Goal: Task Accomplishment & Management: Manage account settings

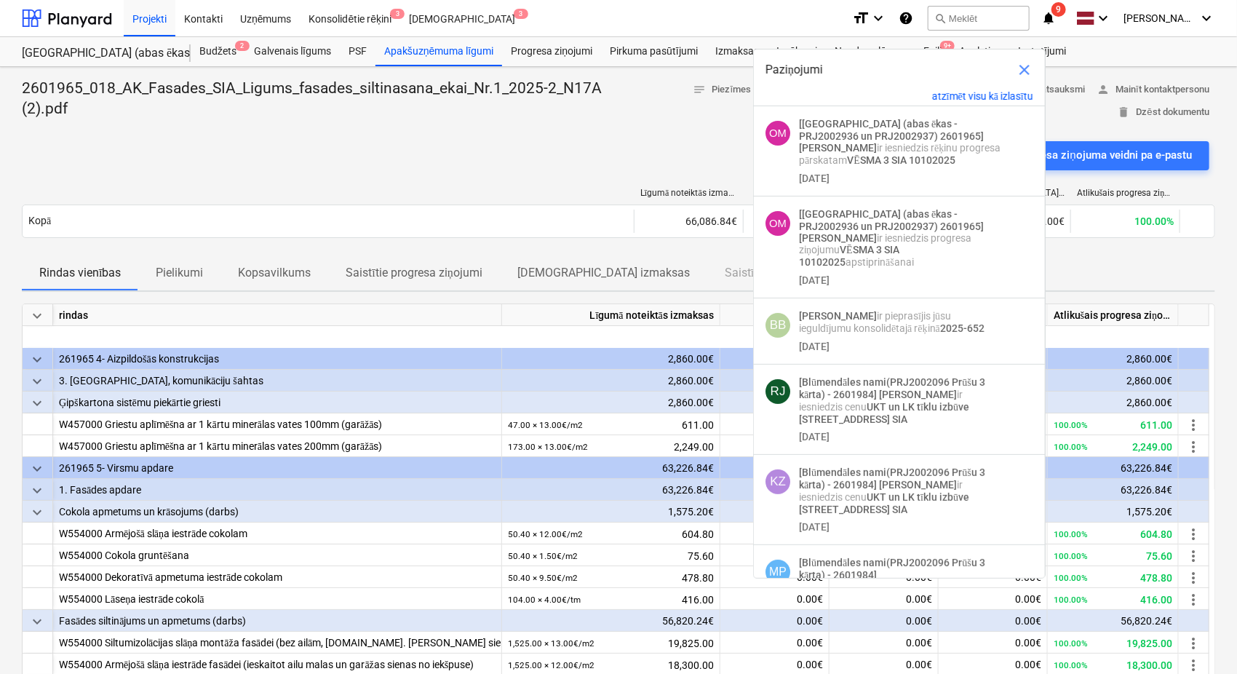
scroll to position [121, 0]
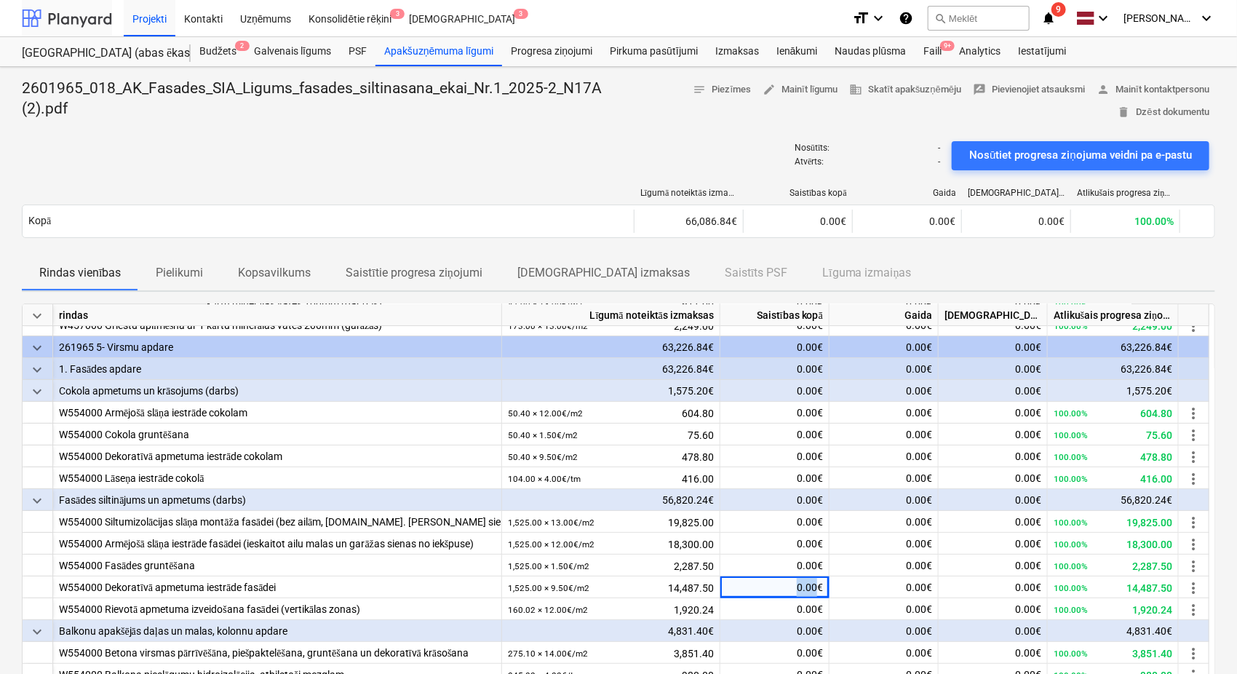
click at [74, 16] on div at bounding box center [67, 18] width 90 height 36
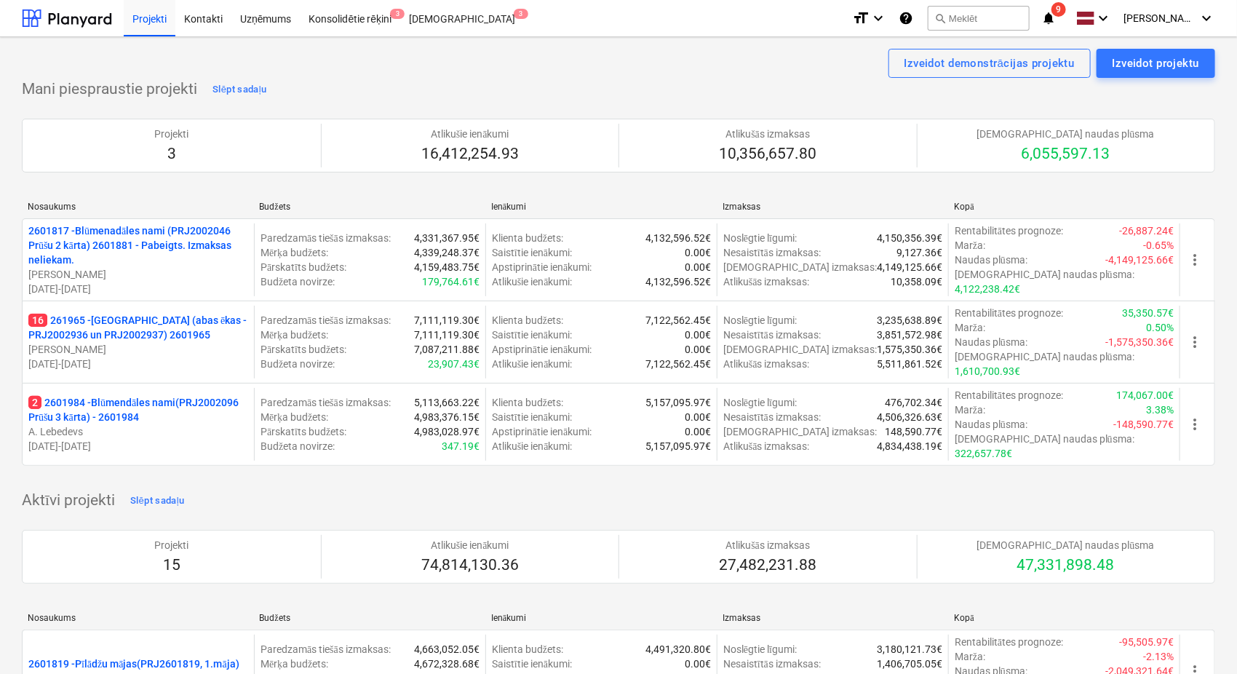
drag, startPoint x: 122, startPoint y: 333, endPoint x: 284, endPoint y: 357, distance: 163.3
click at [122, 333] on p "16 261965 - [GEOGRAPHIC_DATA] (abas ēkas - PRJ2002936 un PRJ2002937) 2601965" at bounding box center [138, 327] width 220 height 29
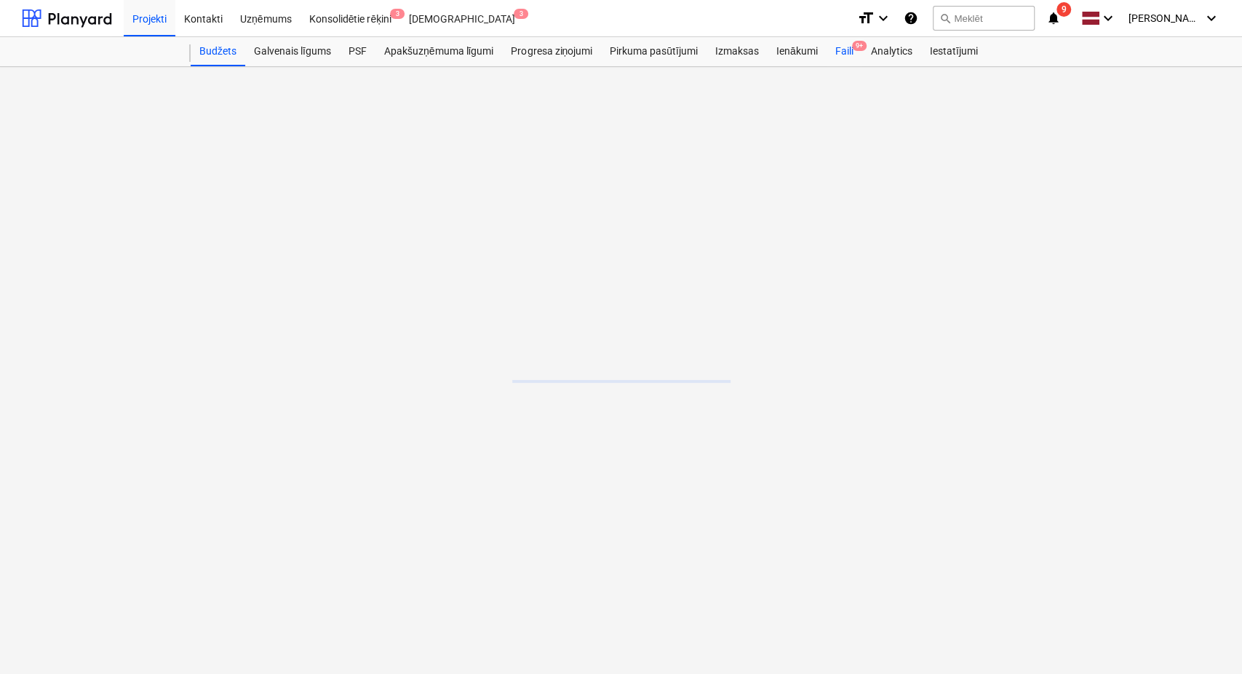
click at [845, 45] on div "Faili 9+" at bounding box center [845, 51] width 36 height 29
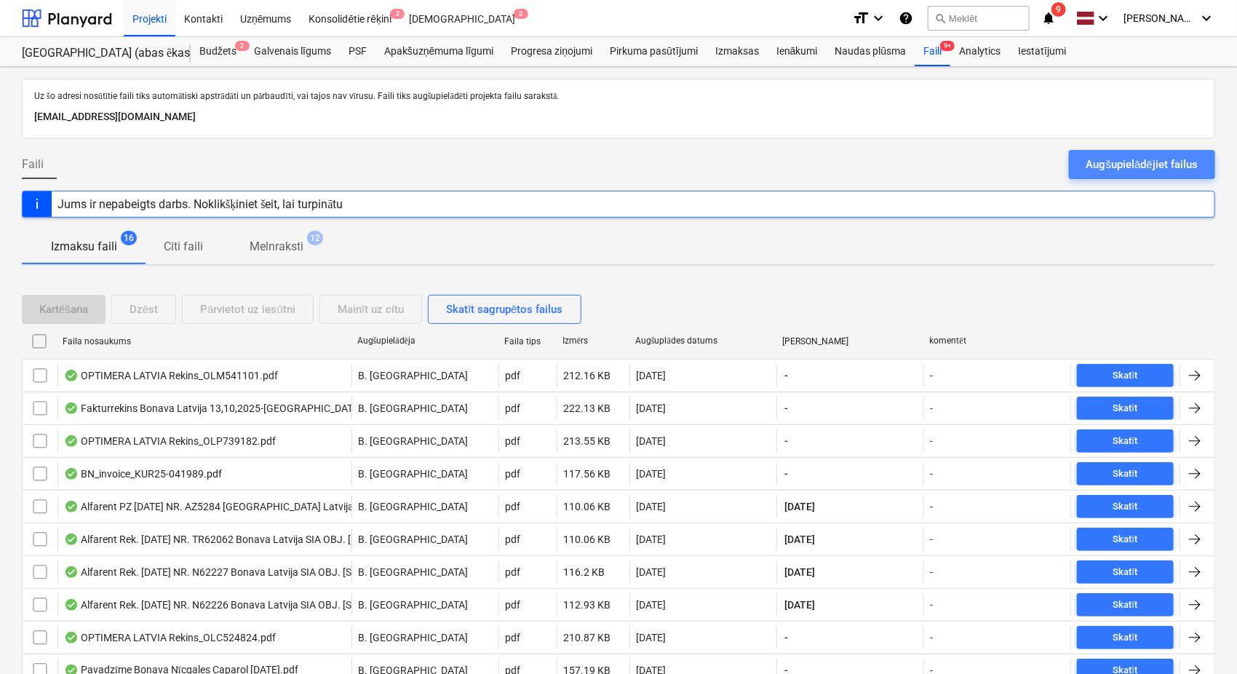
click at [1130, 162] on div "Augšupielādējiet failus" at bounding box center [1142, 164] width 111 height 19
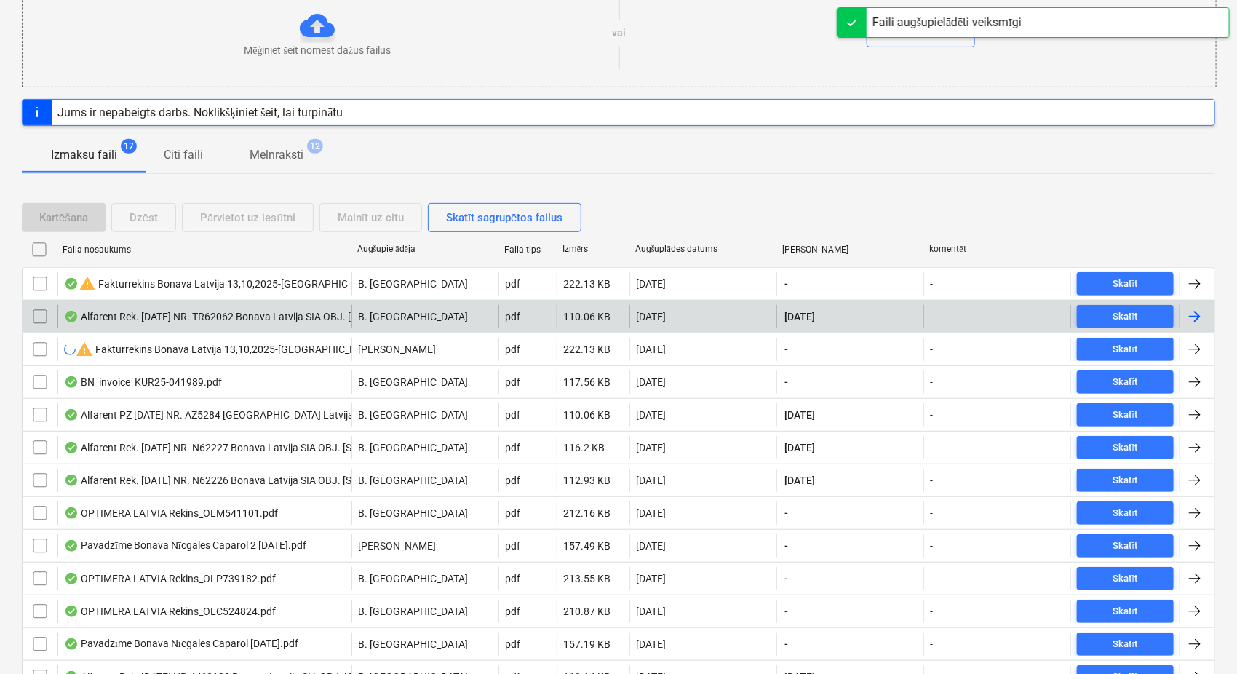
scroll to position [215, 0]
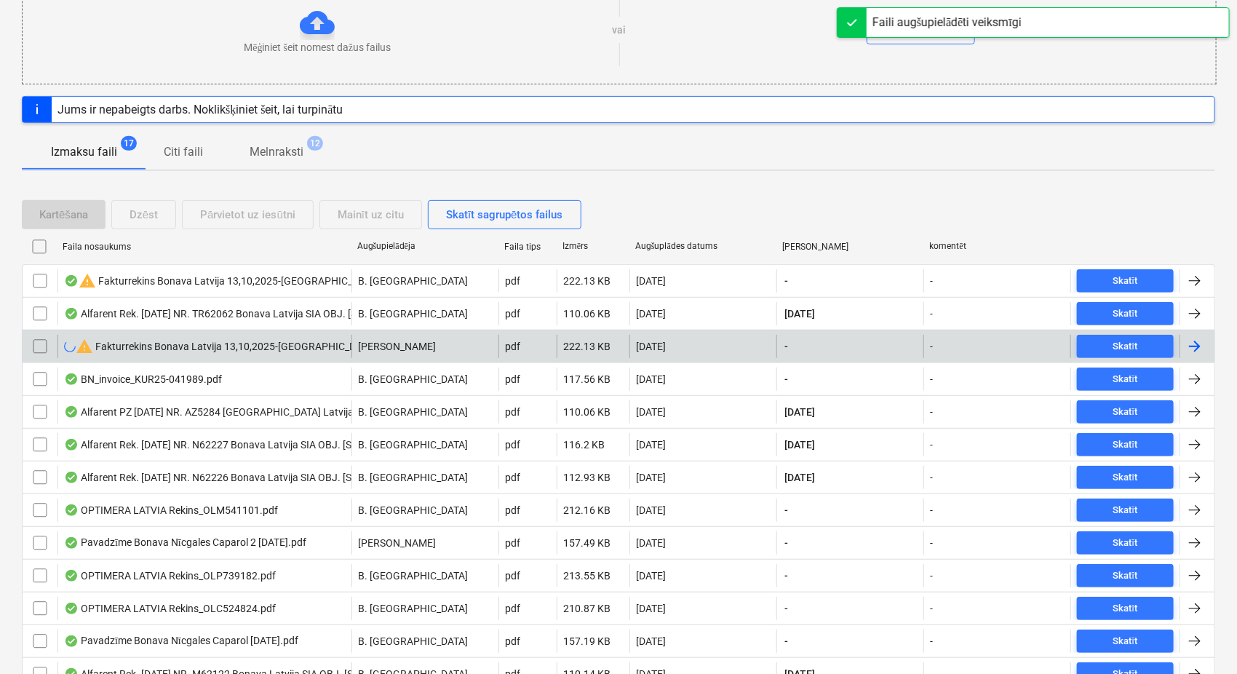
click at [41, 344] on input "checkbox" at bounding box center [39, 346] width 23 height 23
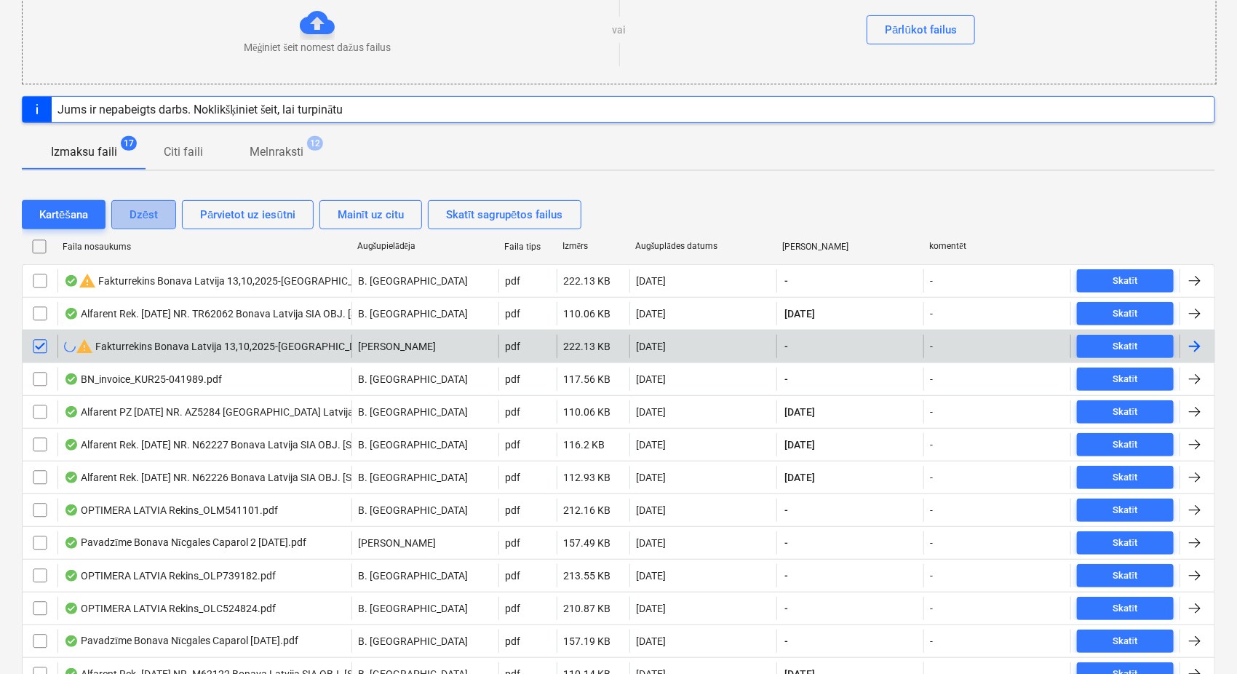
click at [152, 213] on div "Dzēst" at bounding box center [144, 214] width 28 height 19
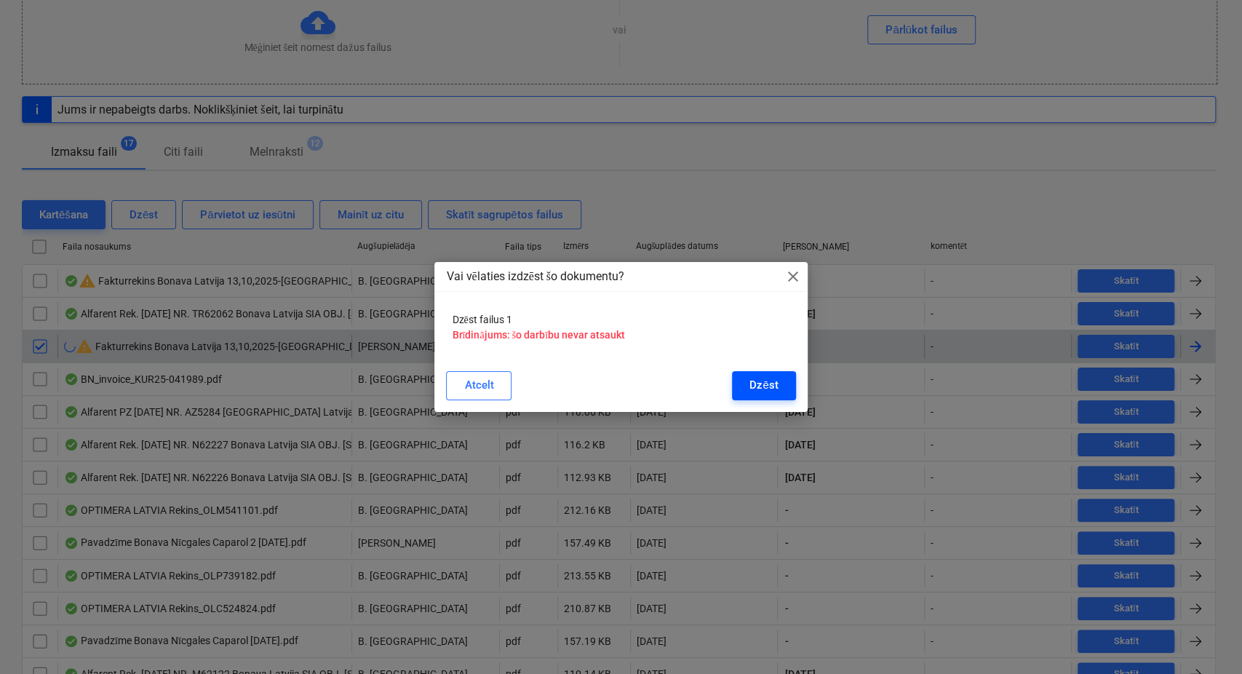
click at [783, 389] on button "Dzēst" at bounding box center [763, 385] width 63 height 29
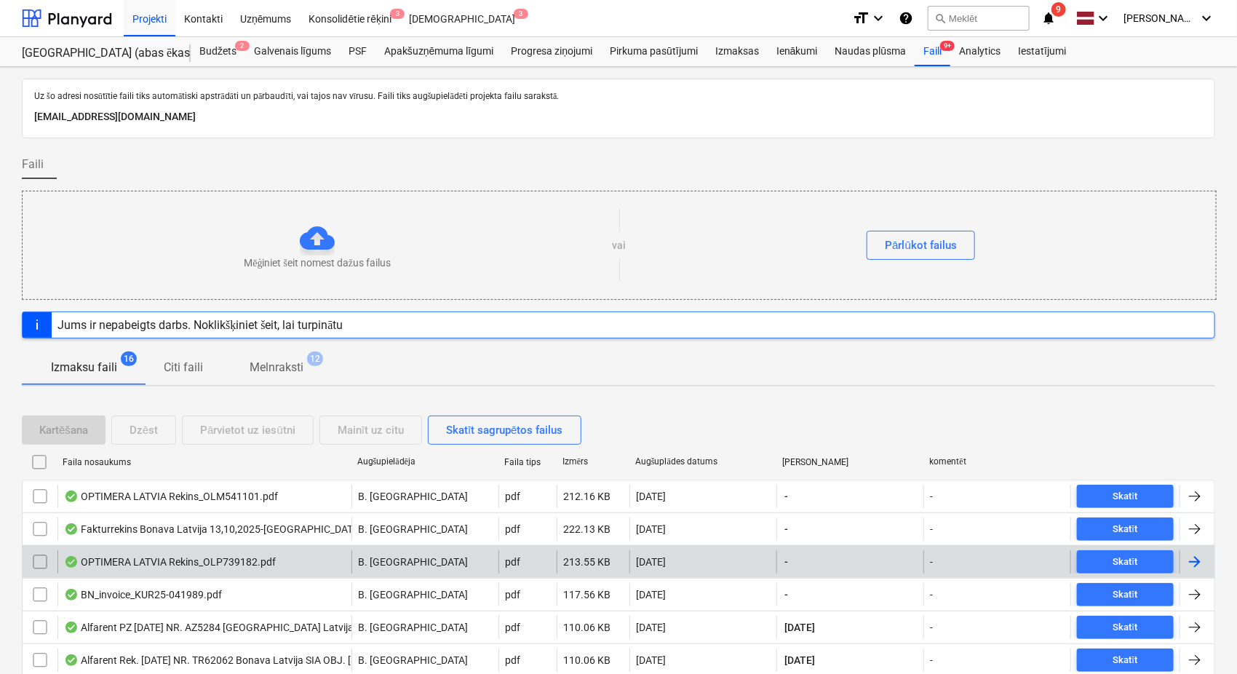
click at [1051, 16] on icon "notifications" at bounding box center [1048, 17] width 15 height 17
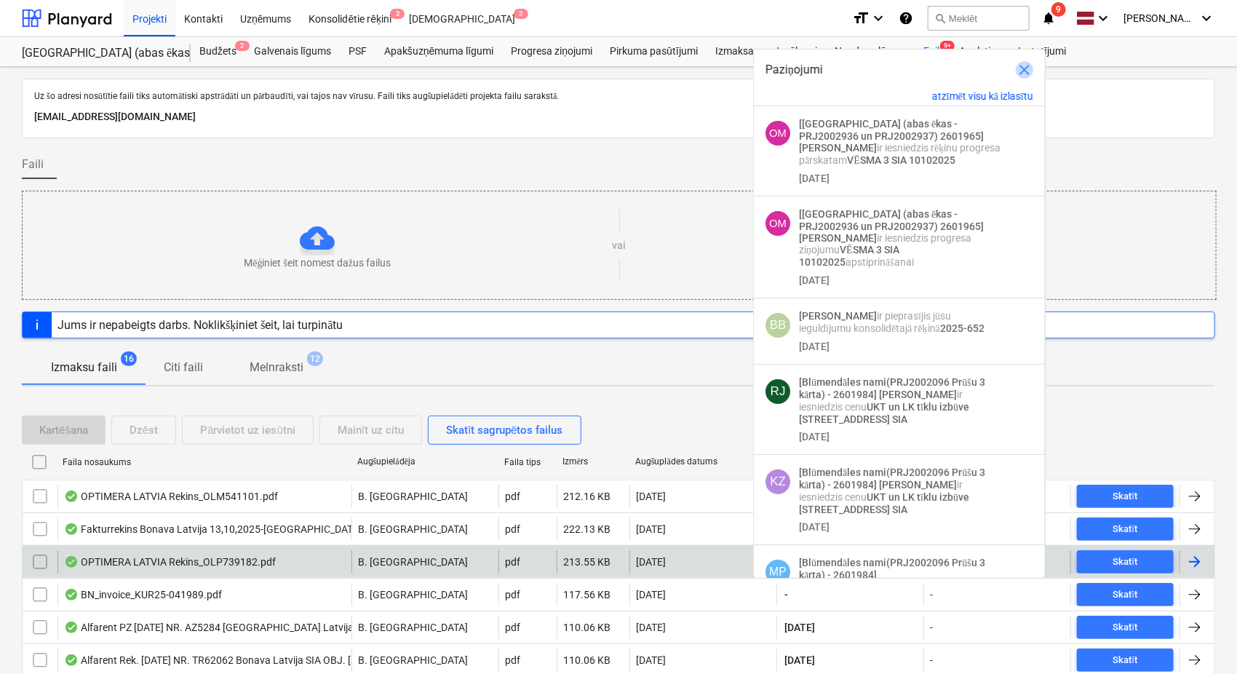
click at [1019, 66] on span "close" at bounding box center [1024, 69] width 17 height 17
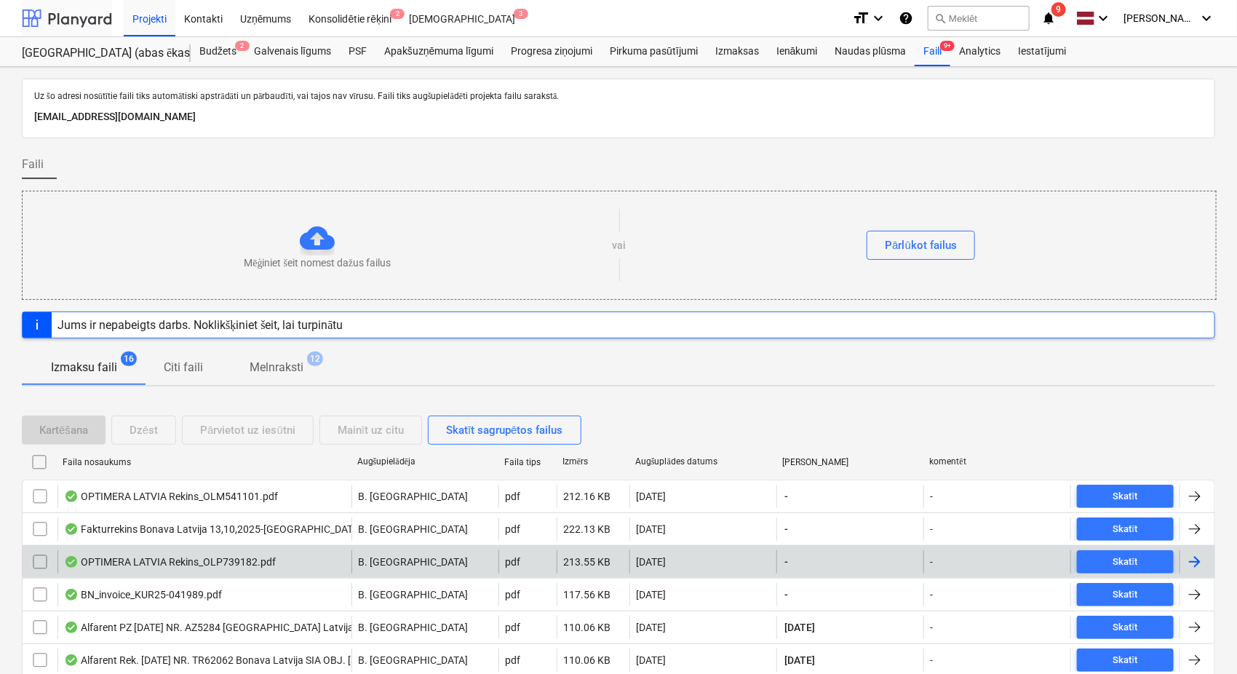
click at [78, 14] on div at bounding box center [67, 18] width 90 height 36
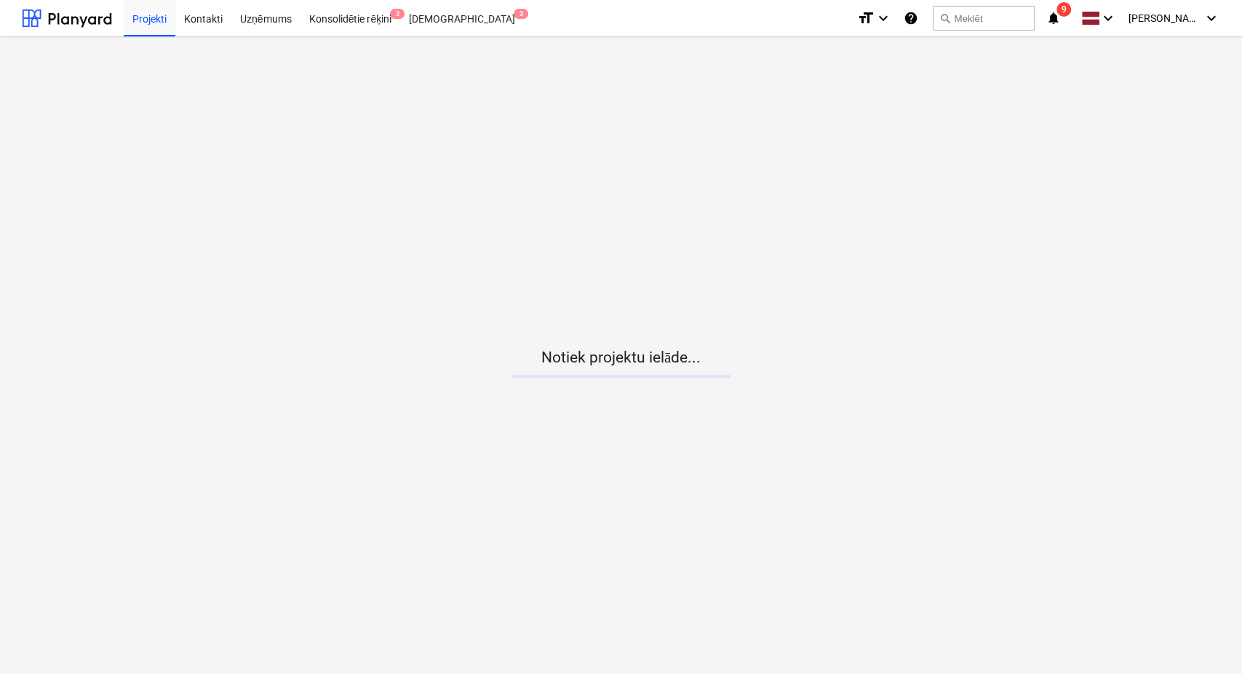
click at [1058, 17] on icon "notifications" at bounding box center [1054, 17] width 15 height 17
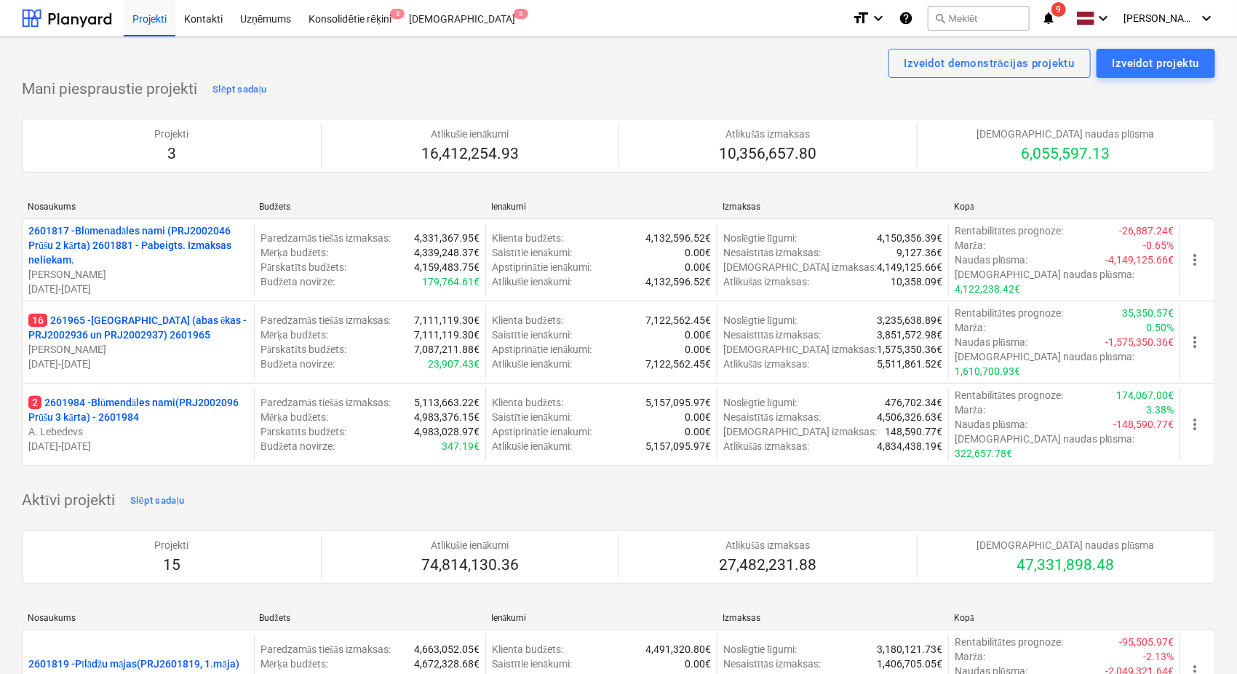
click at [113, 313] on p "16 261965 - [GEOGRAPHIC_DATA] (abas ēkas - PRJ2002936 un PRJ2002937) 2601965" at bounding box center [138, 327] width 220 height 29
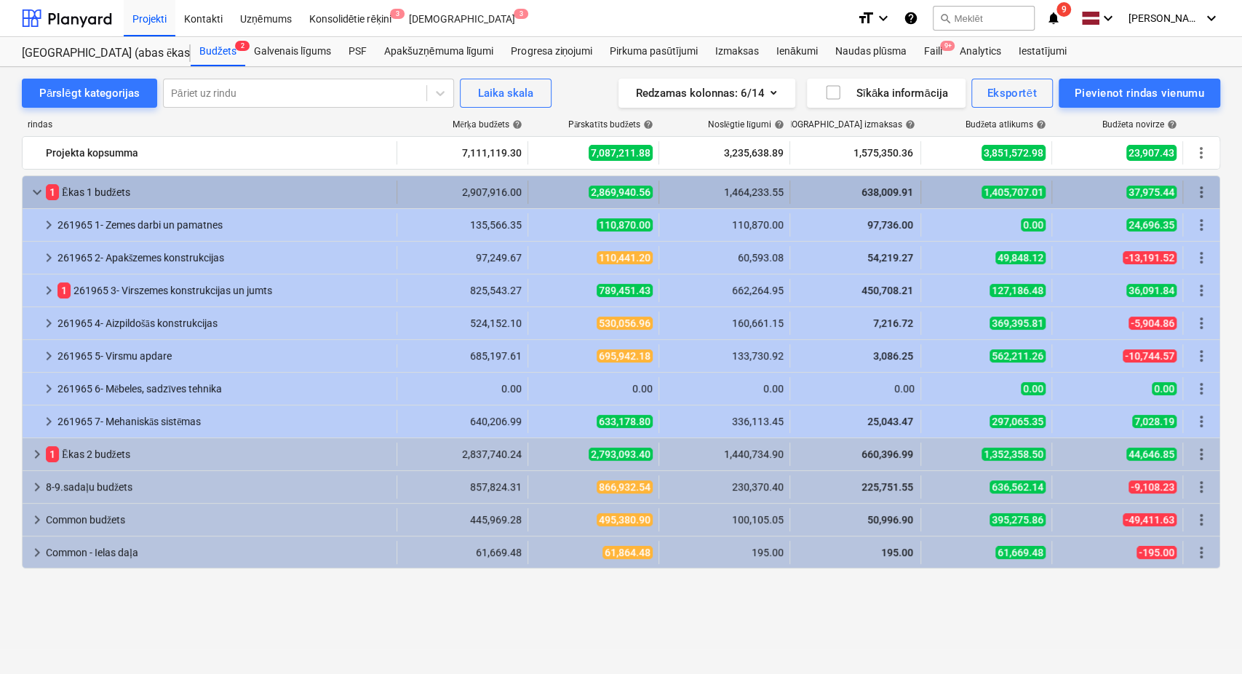
click at [35, 194] on span "keyboard_arrow_down" at bounding box center [36, 191] width 17 height 17
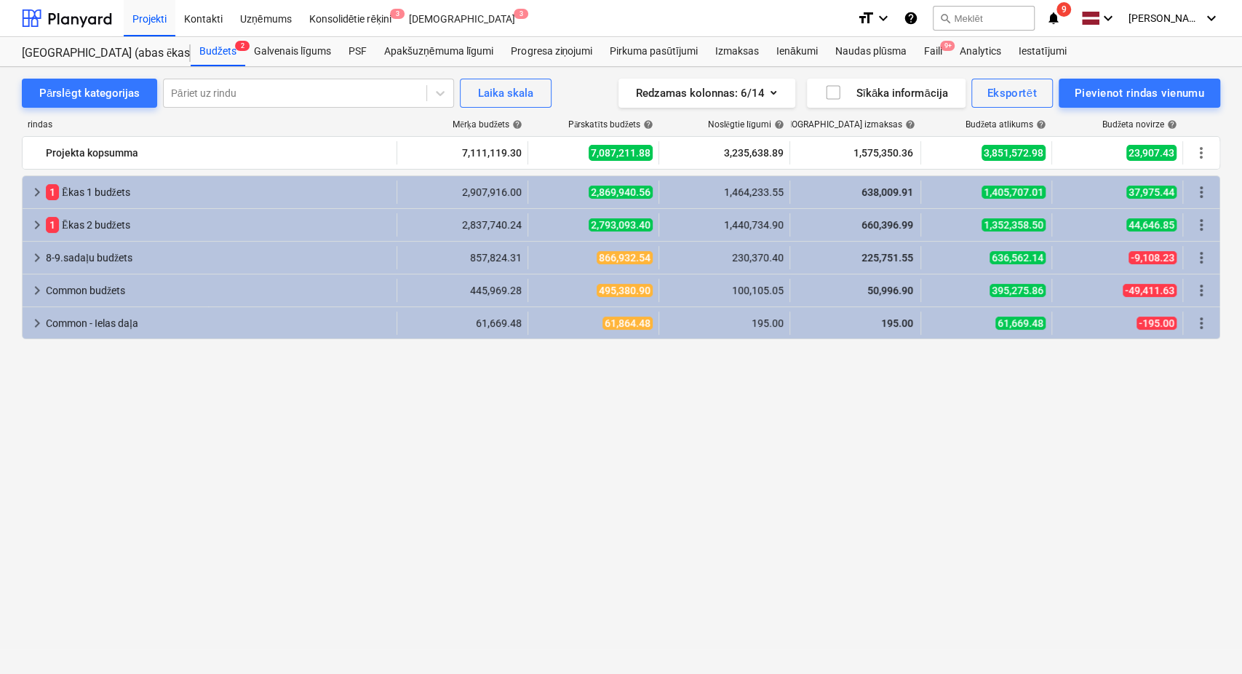
click at [35, 194] on span "keyboard_arrow_right" at bounding box center [36, 191] width 17 height 17
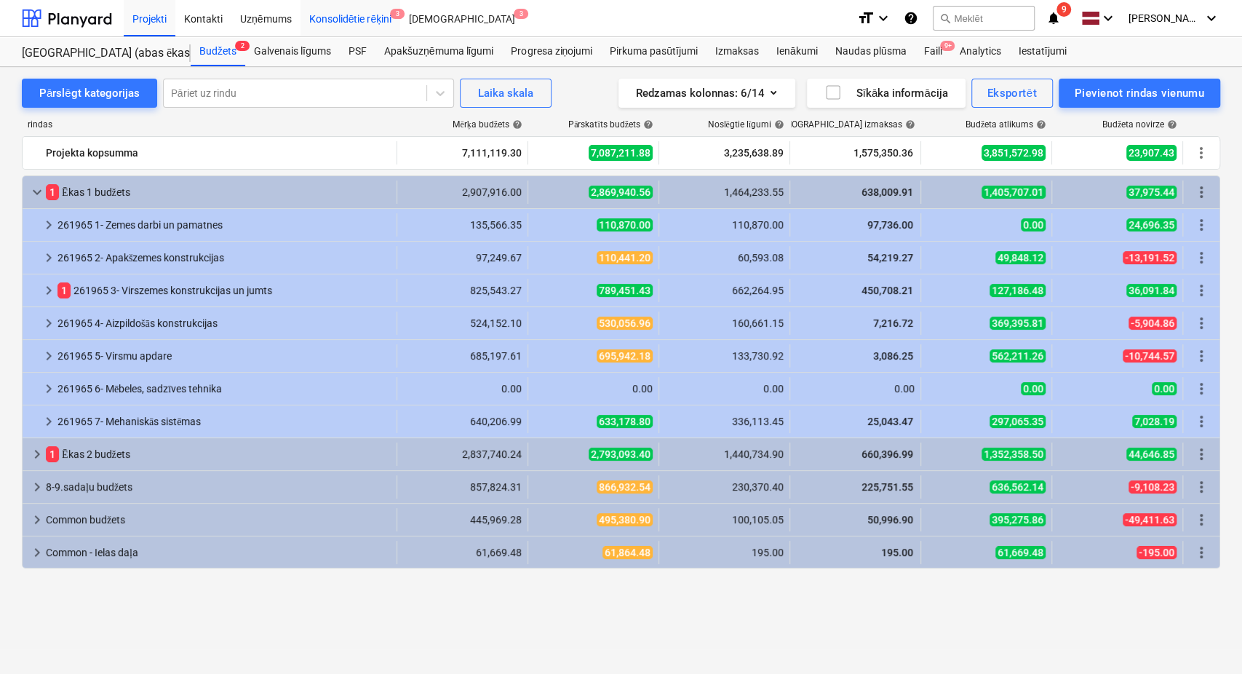
click at [341, 9] on div "Konsolidētie rēķini 3" at bounding box center [351, 17] width 100 height 37
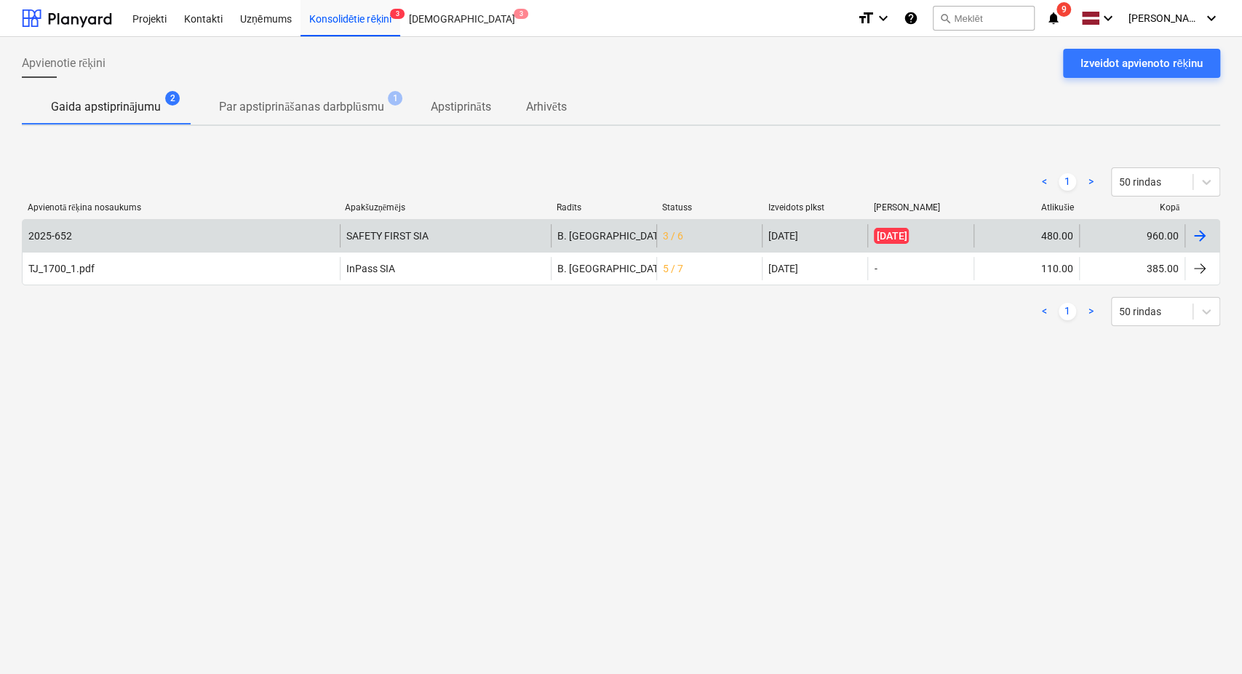
click at [1204, 239] on div at bounding box center [1199, 235] width 17 height 17
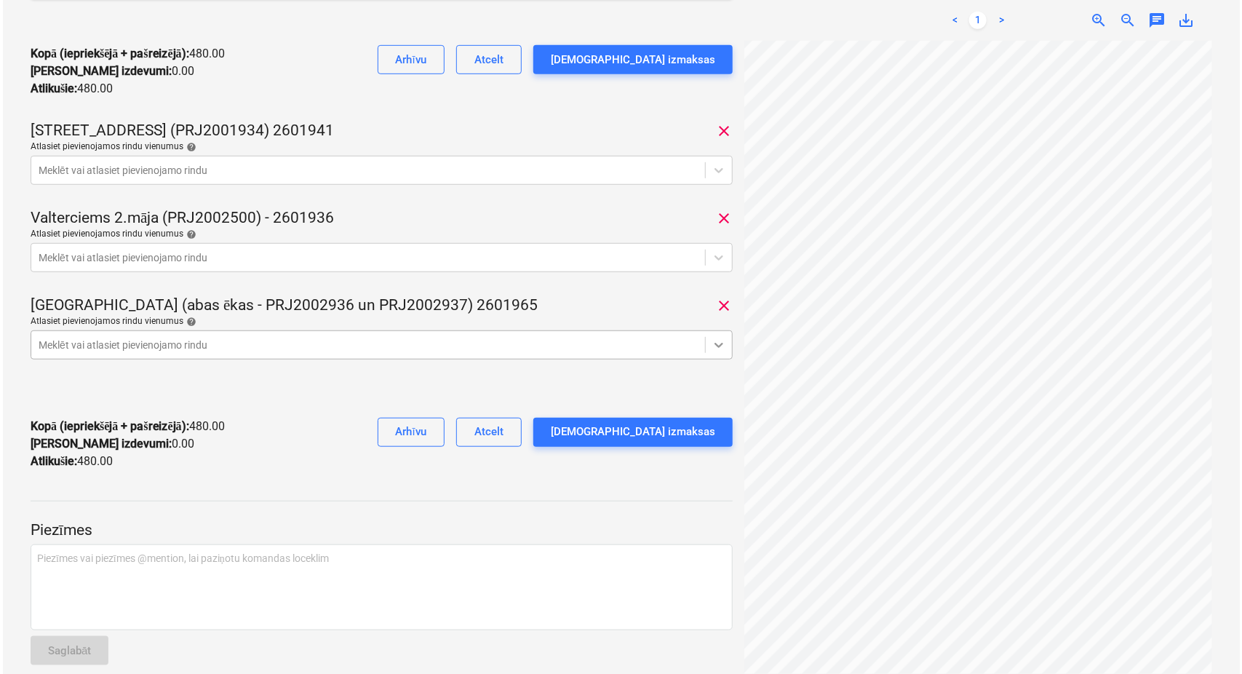
scroll to position [250, 322]
click at [721, 345] on icon at bounding box center [716, 345] width 15 height 15
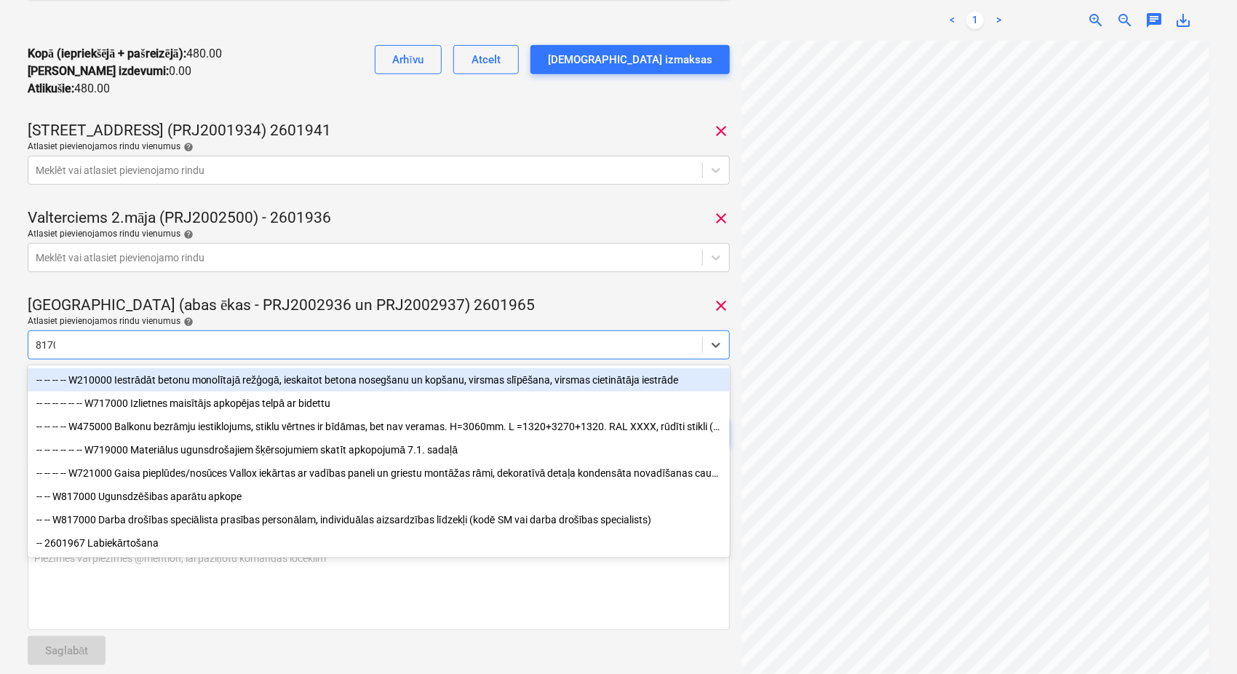
type input "81700"
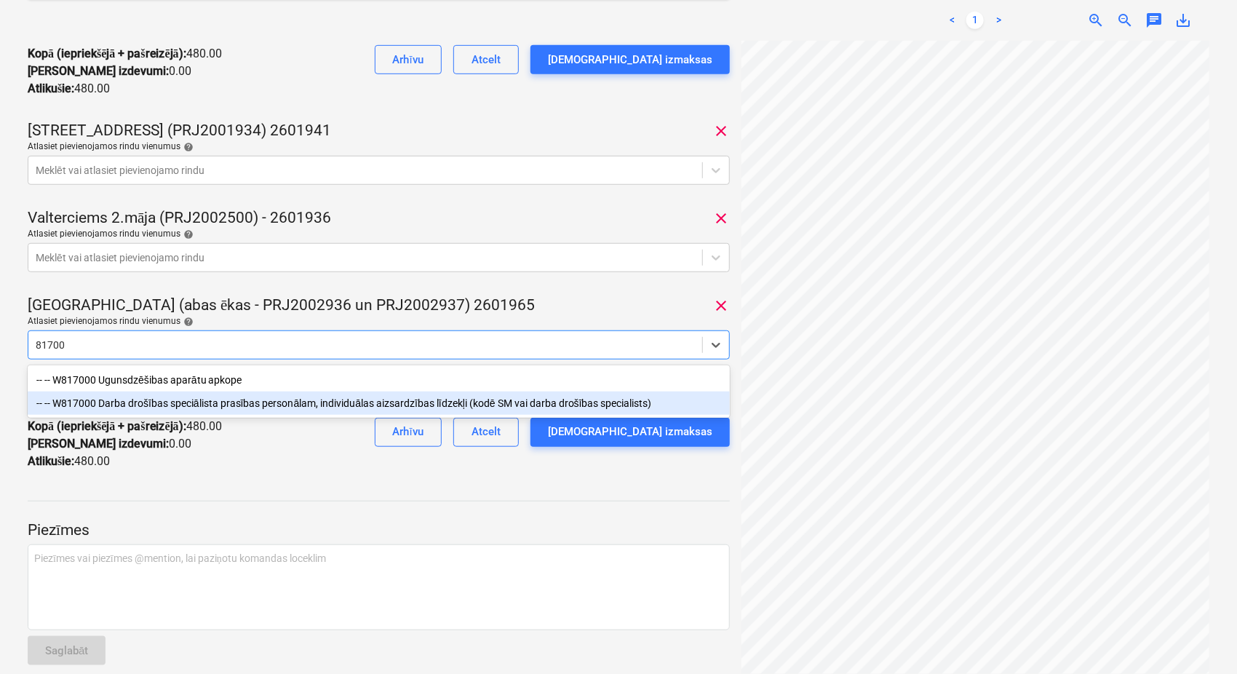
click at [295, 413] on div "-- -- W817000 Darba drošības speciālista prasības personālam, individuālas aizs…" at bounding box center [379, 403] width 702 height 23
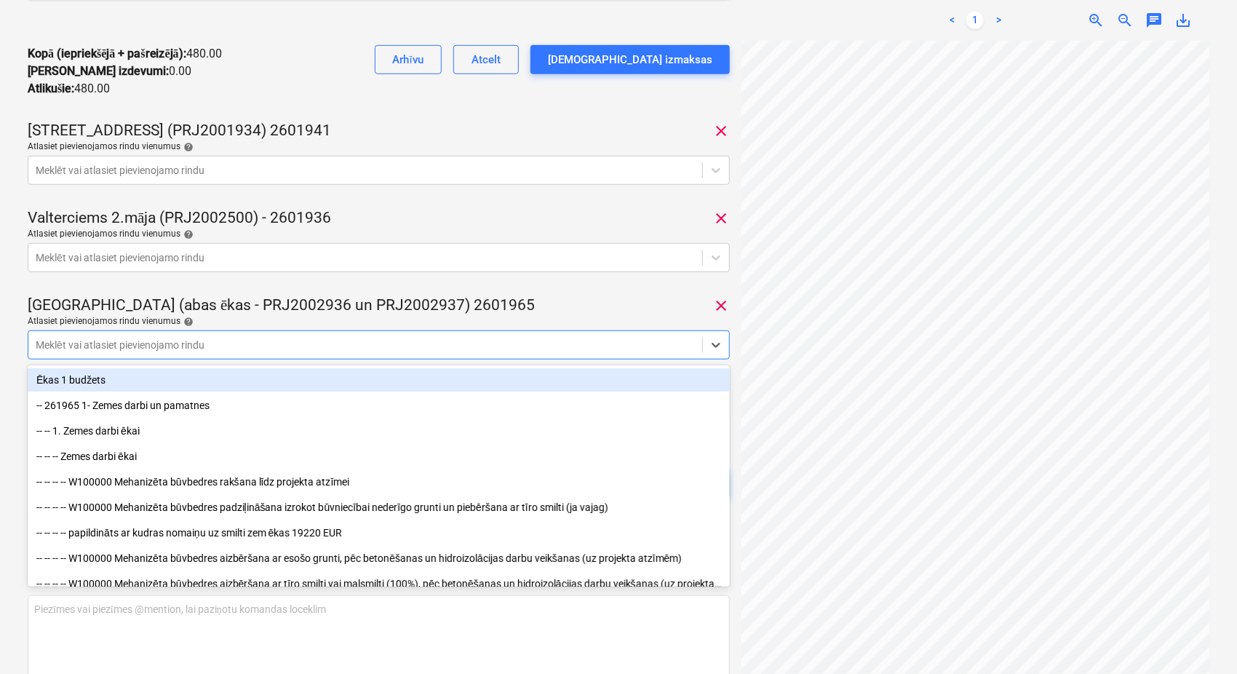
click at [502, 303] on div "[GEOGRAPHIC_DATA] (abas ēkas - PRJ2002936 un PRJ2002937) 2601965 clear" at bounding box center [379, 305] width 702 height 20
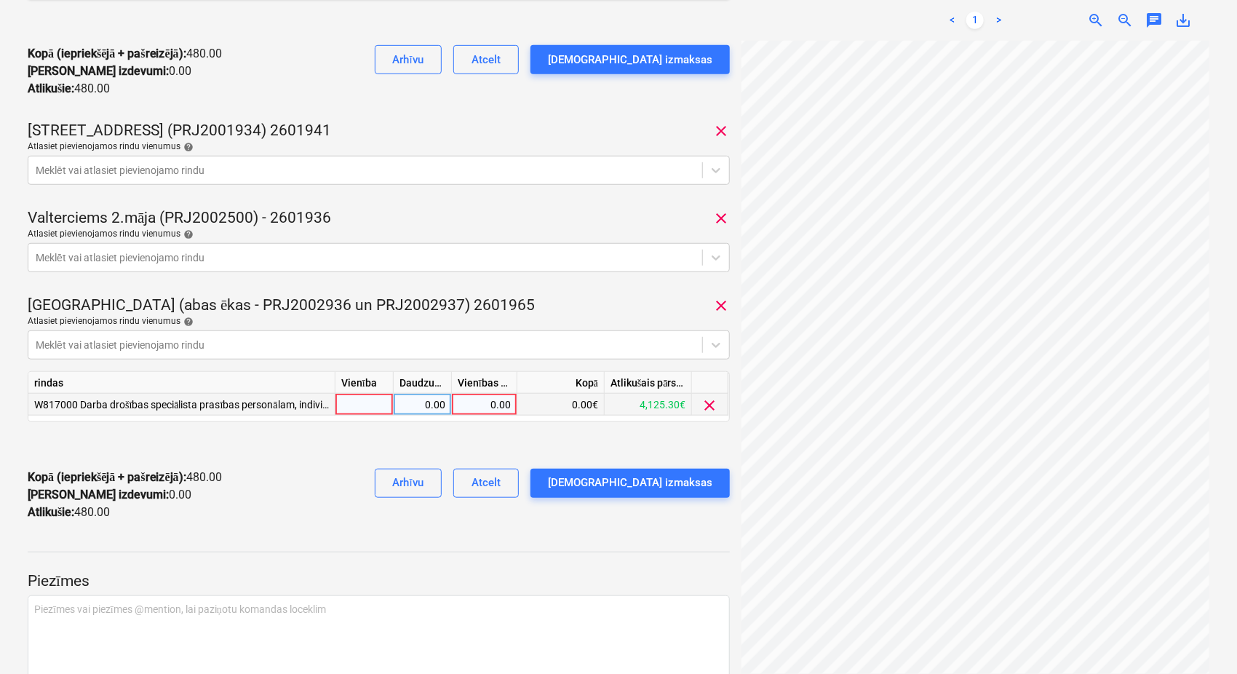
click at [493, 403] on div "0.00" at bounding box center [484, 405] width 53 height 22
type input "160"
click at [386, 450] on div at bounding box center [379, 445] width 702 height 23
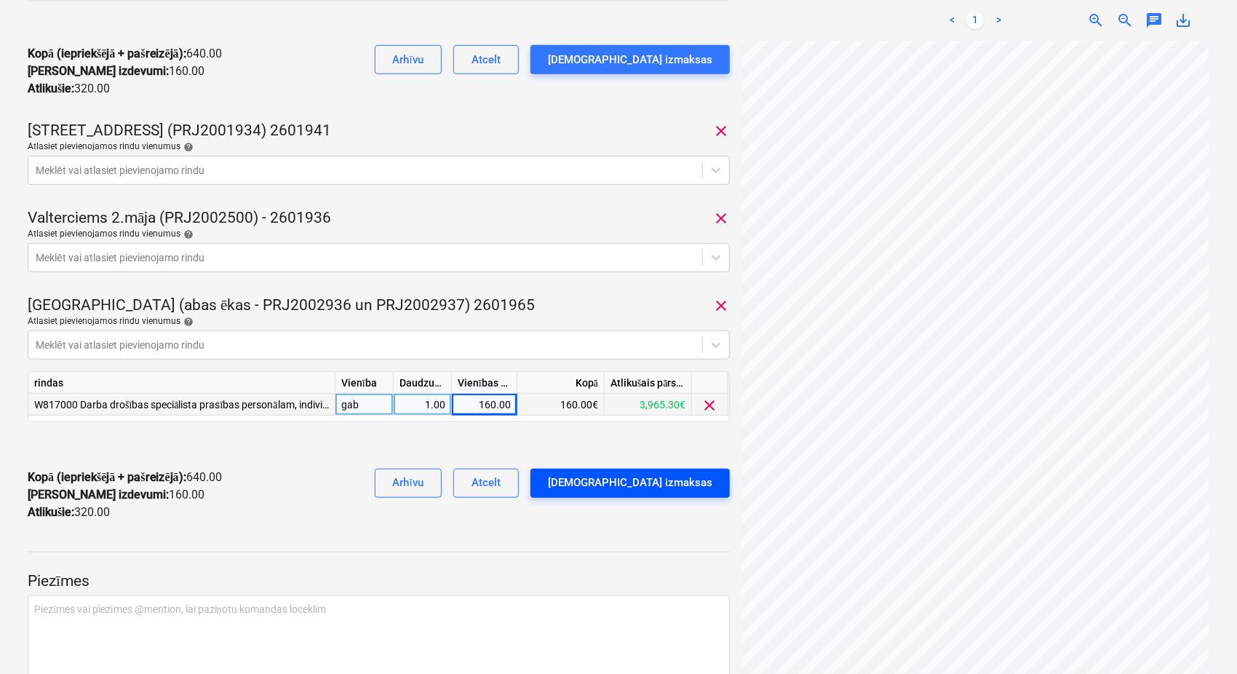
click at [651, 480] on div "[DEMOGRAPHIC_DATA] izmaksas" at bounding box center [630, 482] width 164 height 19
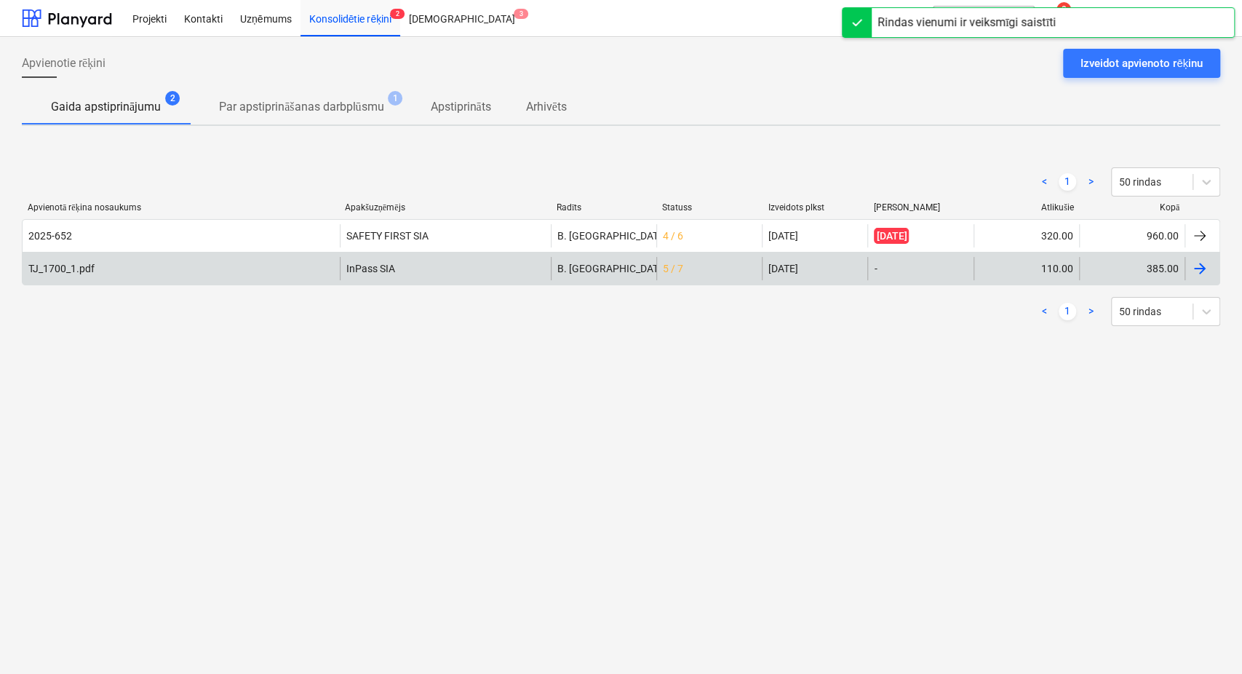
click at [1196, 270] on div at bounding box center [1199, 268] width 17 height 17
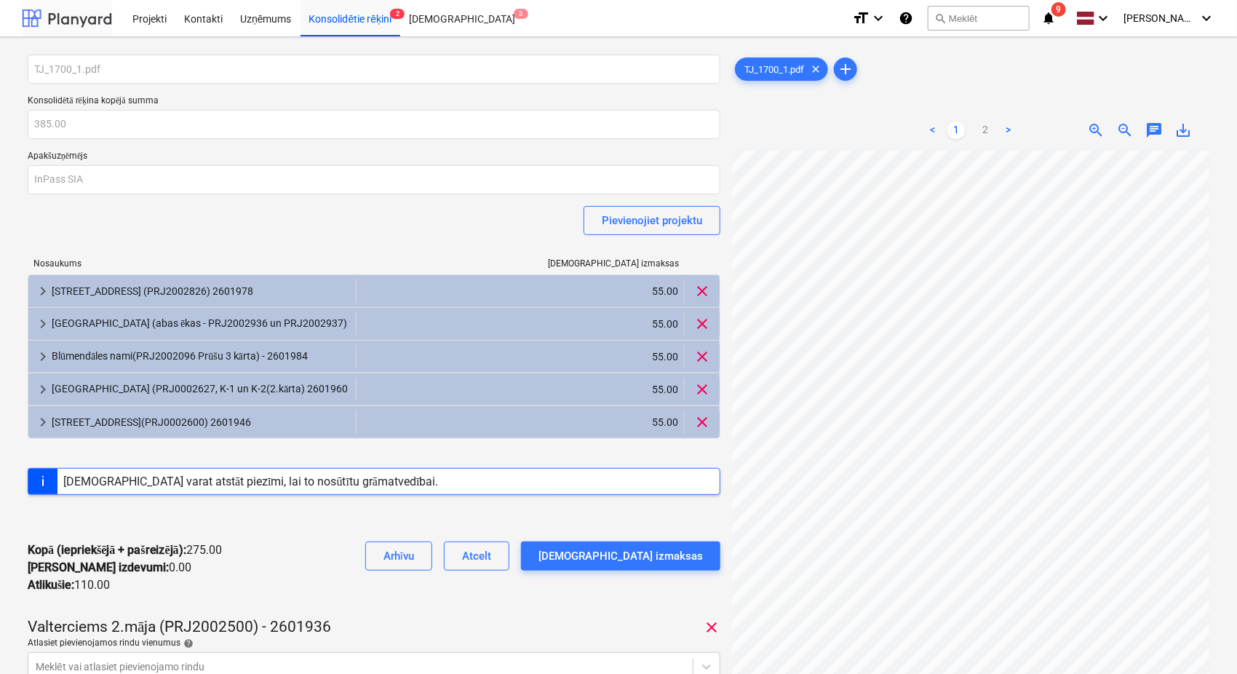
click at [69, 17] on div at bounding box center [67, 18] width 90 height 36
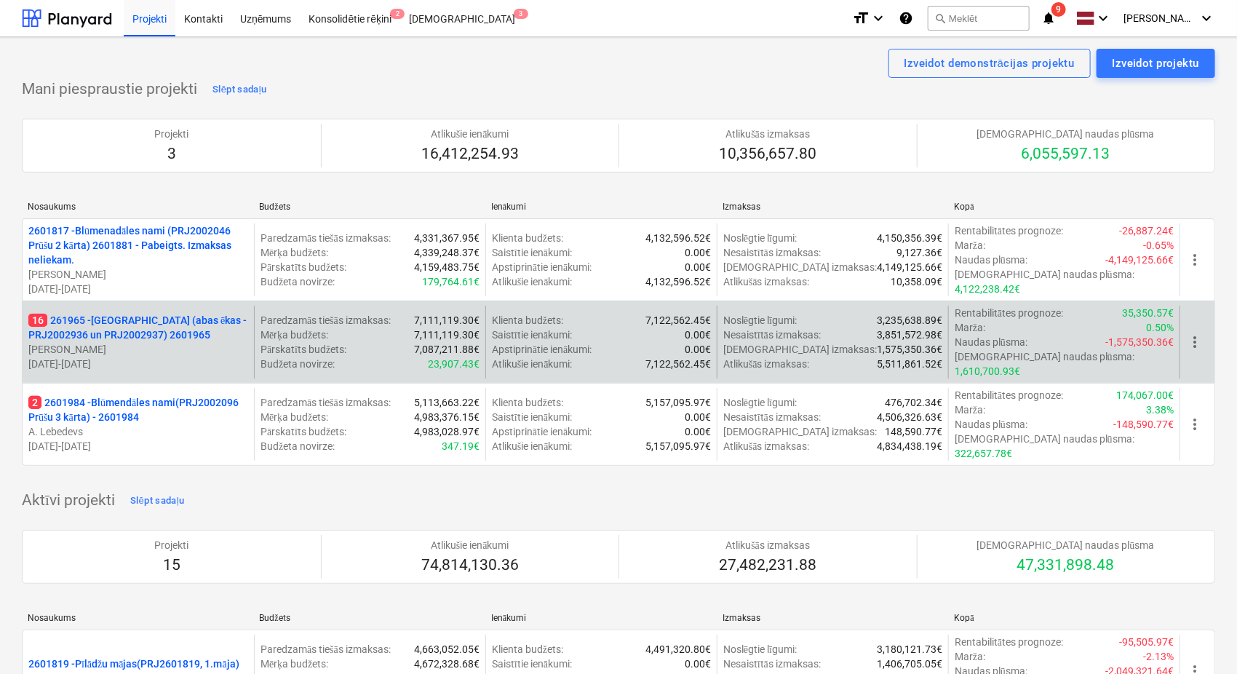
click at [141, 319] on p "16 261965 - [GEOGRAPHIC_DATA] (abas ēkas - PRJ2002936 un PRJ2002937) 2601965" at bounding box center [138, 327] width 220 height 29
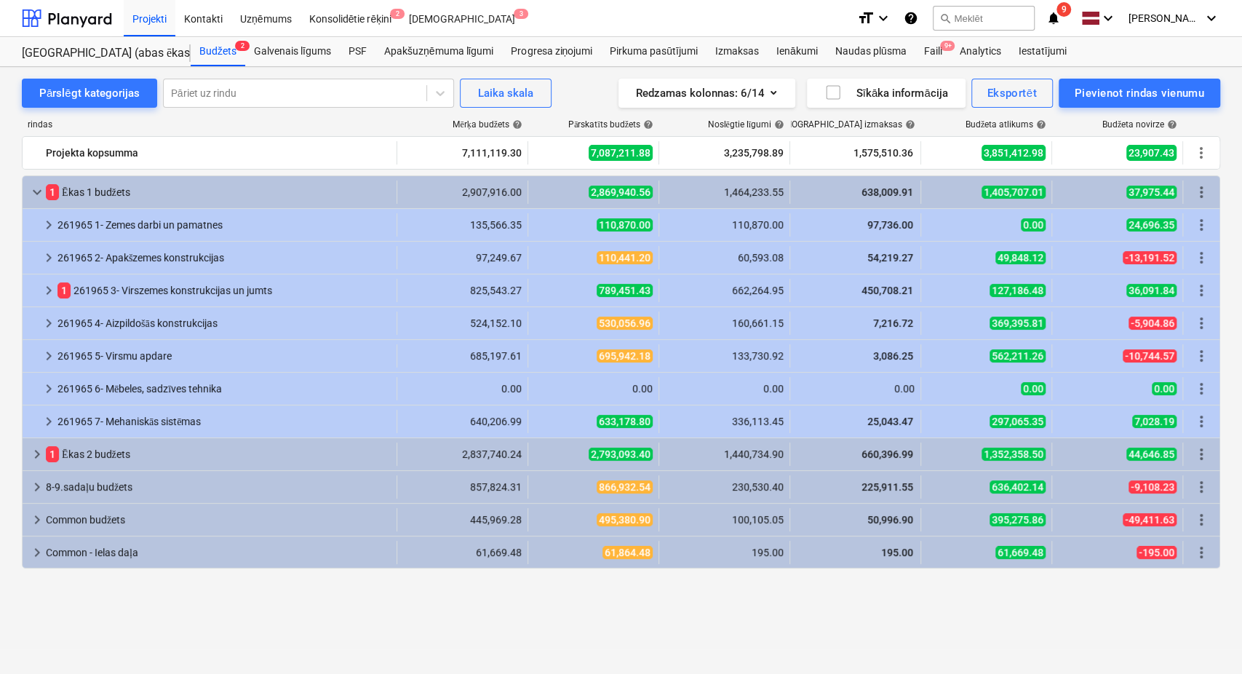
click at [1061, 21] on icon "notifications" at bounding box center [1054, 17] width 15 height 17
click at [955, 50] on div "Analytics" at bounding box center [979, 51] width 59 height 29
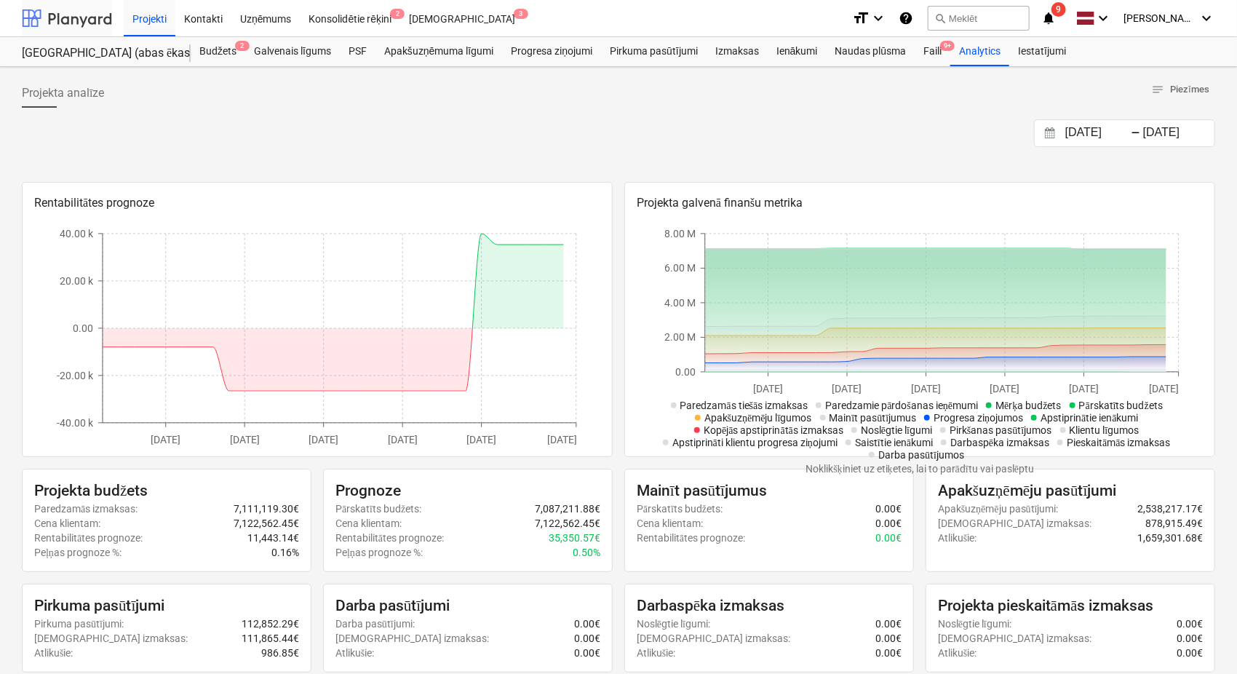
click at [84, 17] on div at bounding box center [67, 18] width 90 height 36
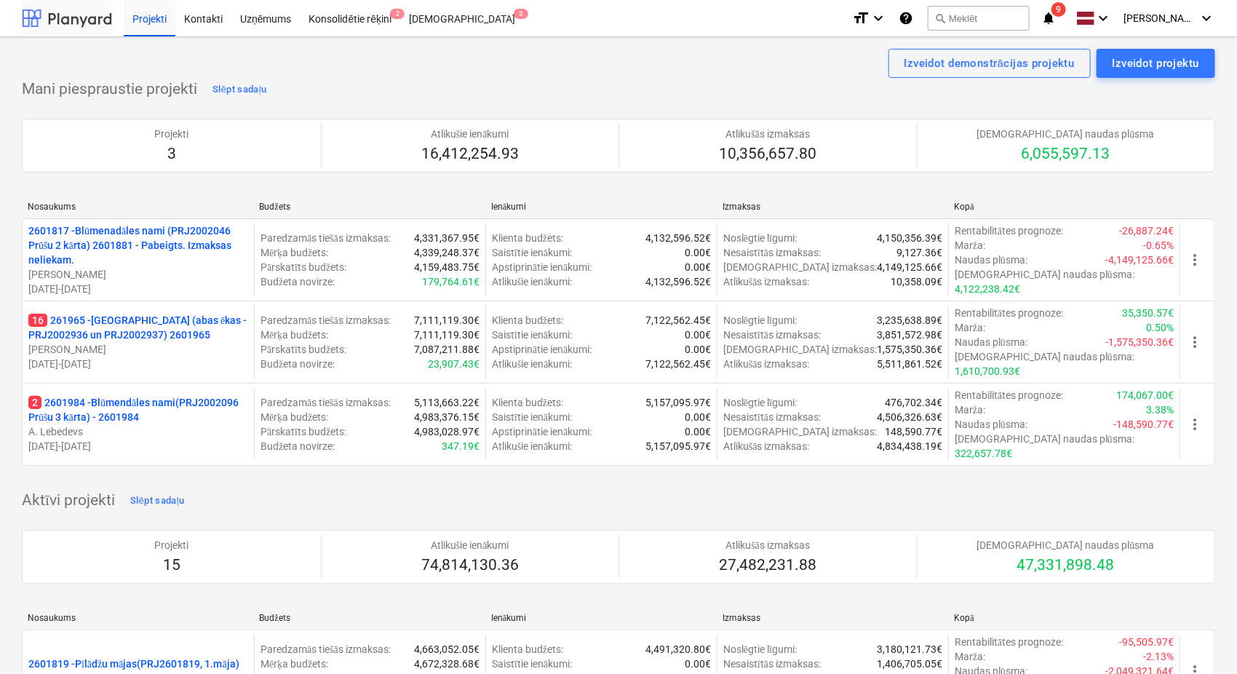
click at [104, 20] on div at bounding box center [67, 18] width 90 height 36
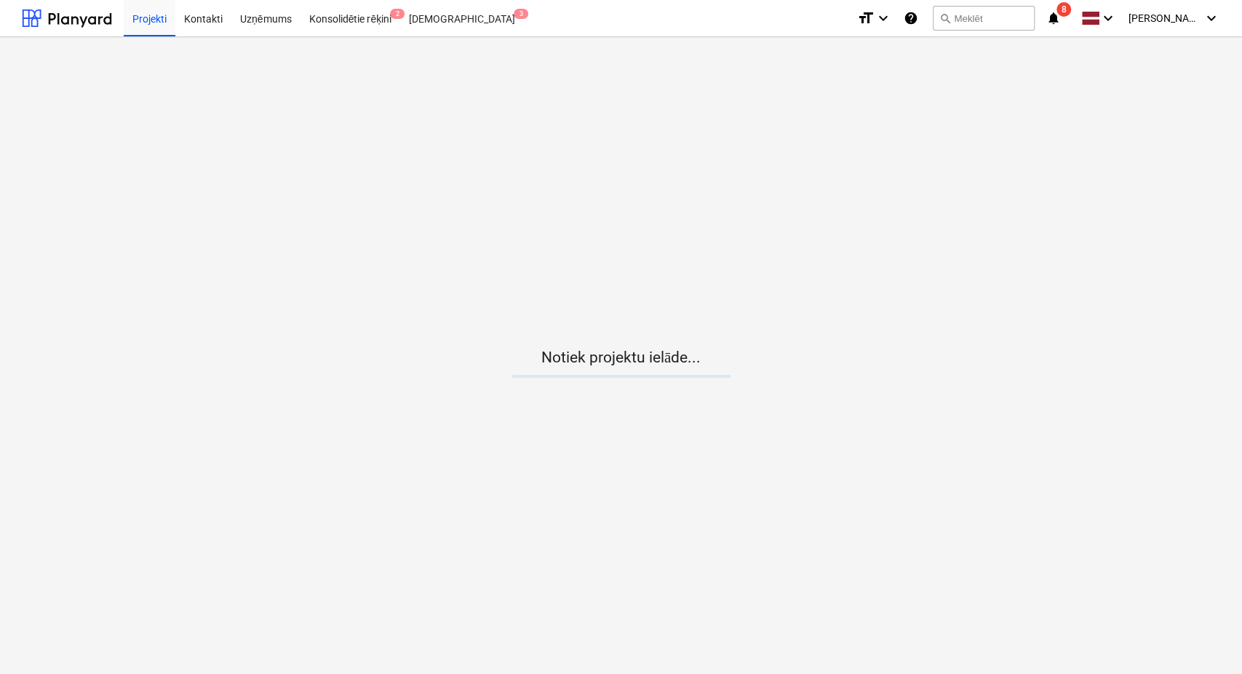
click at [1065, 17] on div "format_size keyboard_arrow_down help search Meklēt notifications 8 keyboard_arr…" at bounding box center [1038, 18] width 363 height 36
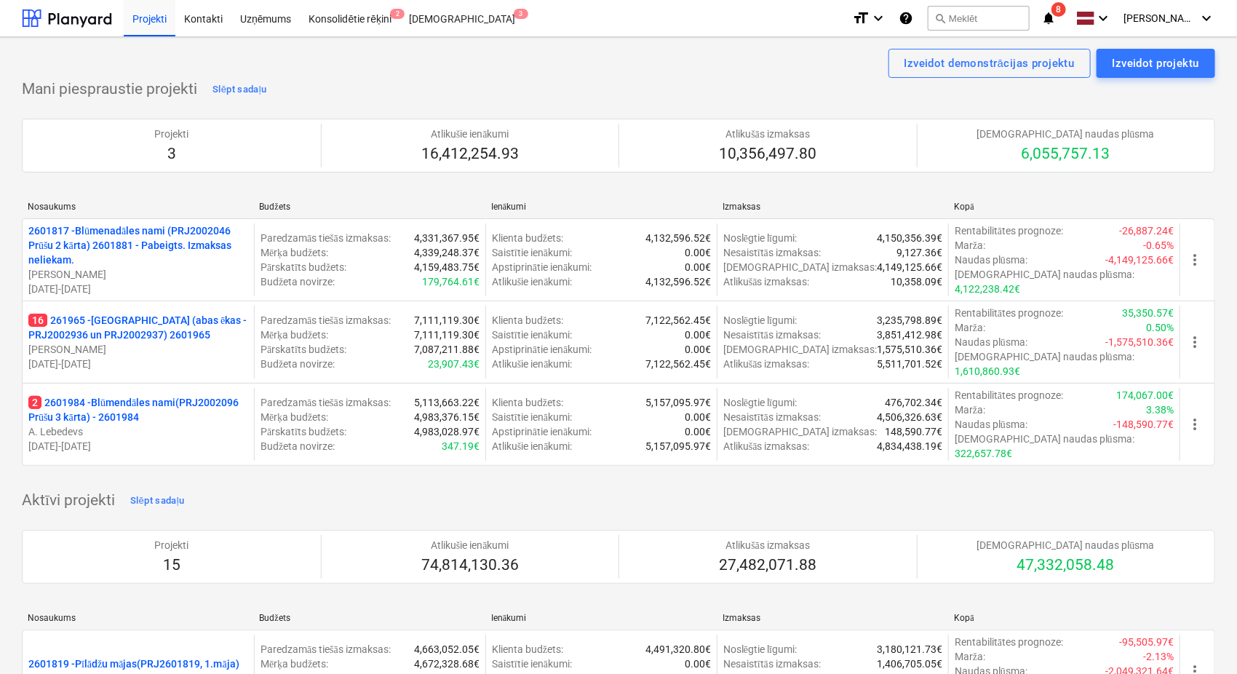
click at [1056, 19] on icon "notifications" at bounding box center [1048, 17] width 15 height 17
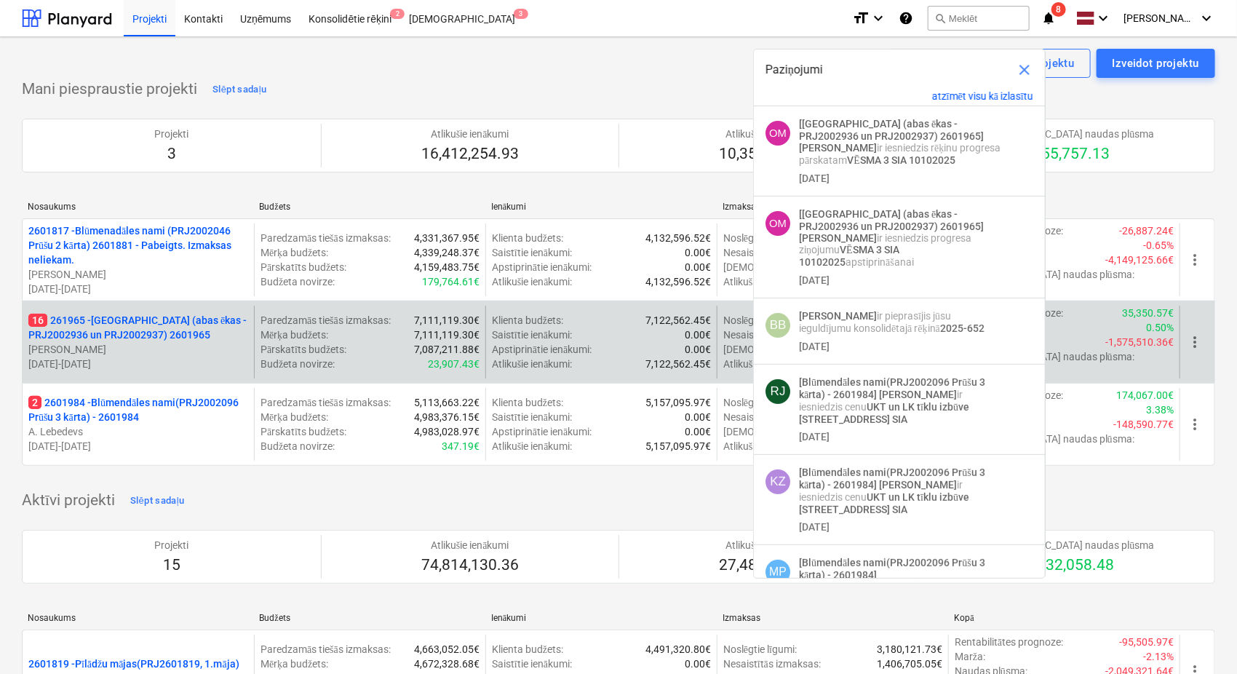
click at [112, 313] on p "16 261965 - [GEOGRAPHIC_DATA] (abas ēkas - PRJ2002936 un PRJ2002937) 2601965" at bounding box center [138, 327] width 220 height 29
